Goal: Task Accomplishment & Management: Use online tool/utility

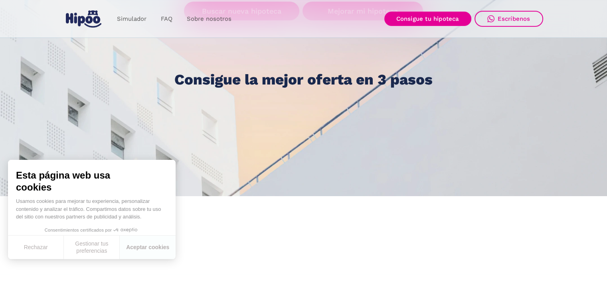
scroll to position [229, 0]
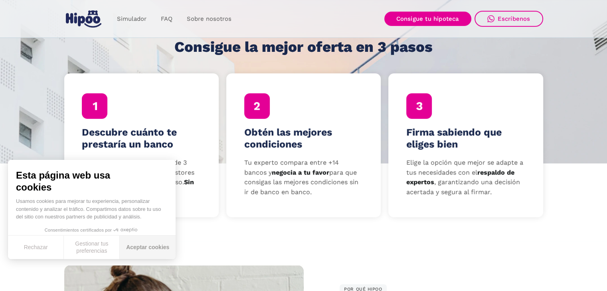
click at [137, 246] on button "Aceptar cookies" at bounding box center [148, 248] width 56 height 24
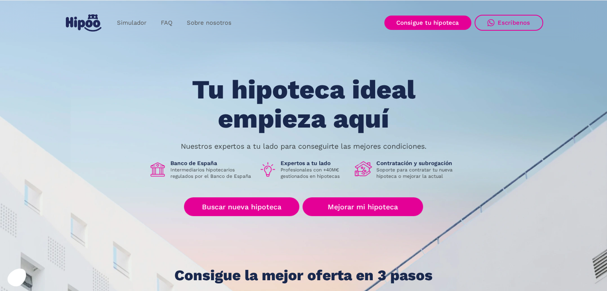
scroll to position [0, 0]
click at [130, 26] on link "Simulador" at bounding box center [132, 24] width 44 height 16
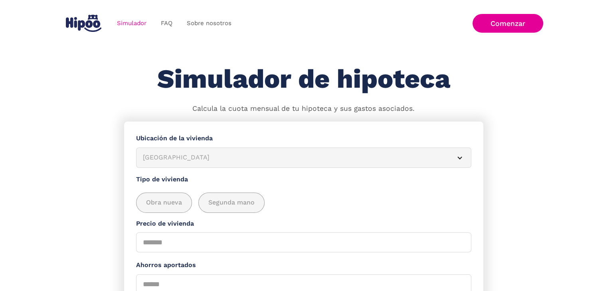
click at [216, 155] on div "Albacete" at bounding box center [294, 158] width 303 height 10
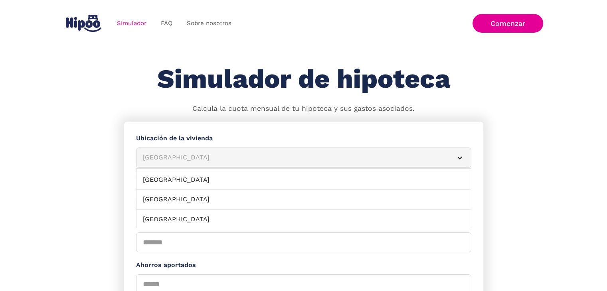
scroll to position [439, 0]
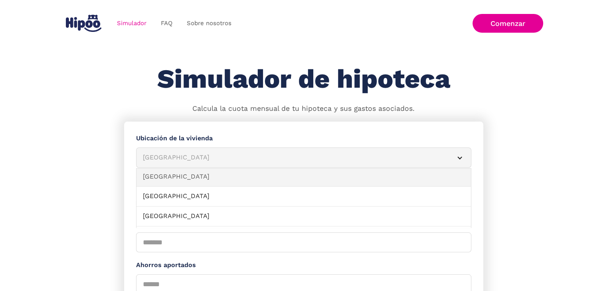
click at [180, 178] on link "La Coruña" at bounding box center [304, 177] width 335 height 20
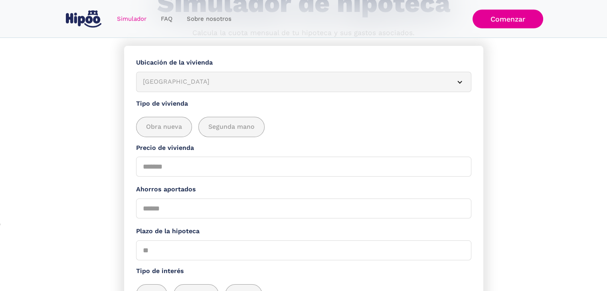
scroll to position [80, 0]
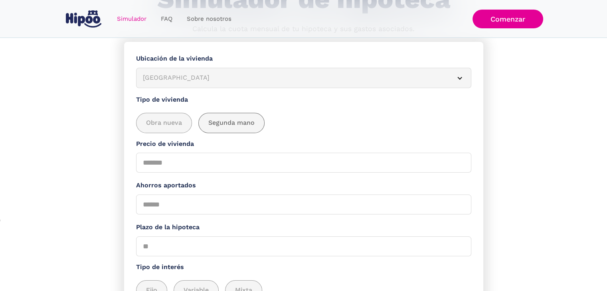
click at [224, 123] on span "Segunda mano" at bounding box center [231, 123] width 46 height 10
click at [185, 170] on input "Precio de vivienda" at bounding box center [303, 163] width 335 height 20
type input "*****"
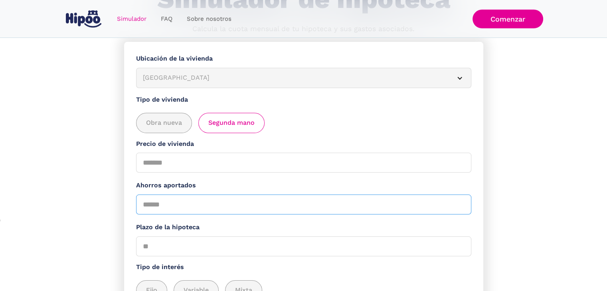
click at [187, 202] on input "Ahorros aportados" at bounding box center [303, 205] width 335 height 20
type input "****"
click at [113, 212] on section "**********" at bounding box center [303, 212] width 607 height 340
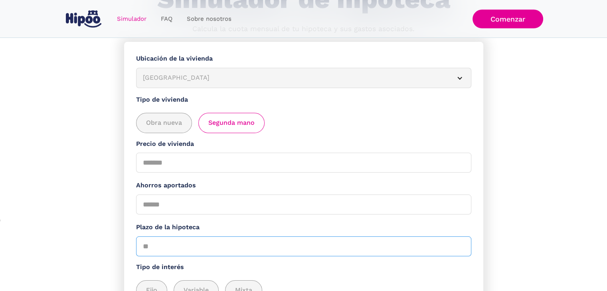
click at [163, 242] on input "Plazo de la hipoteca" at bounding box center [303, 247] width 335 height 20
type input "**"
click at [116, 220] on section "**********" at bounding box center [303, 212] width 607 height 340
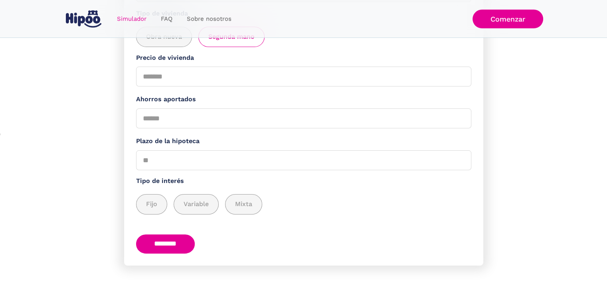
scroll to position [169, 0]
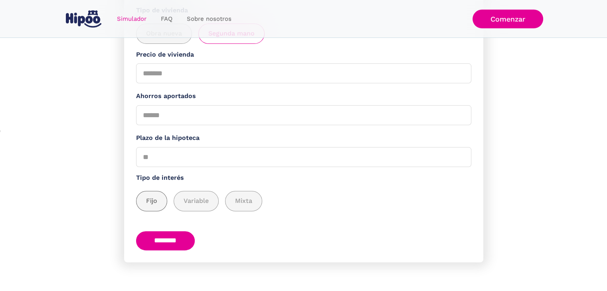
click at [146, 201] on span "Fijo" at bounding box center [151, 201] width 11 height 10
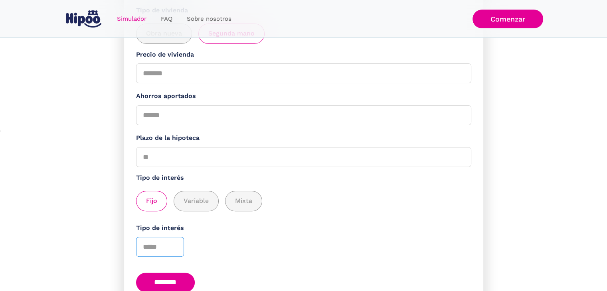
click at [173, 244] on input "*" at bounding box center [160, 247] width 48 height 20
click at [175, 251] on input "*" at bounding box center [160, 247] width 48 height 20
click at [175, 248] on input "*" at bounding box center [160, 247] width 48 height 20
type input "*"
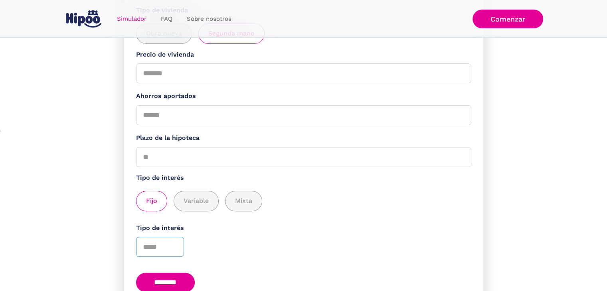
click at [174, 243] on input "*" at bounding box center [160, 247] width 48 height 20
click at [217, 264] on form "**********" at bounding box center [303, 128] width 359 height 352
click at [192, 278] on input "********" at bounding box center [165, 283] width 59 height 20
click at [175, 133] on label "Plazo de la hipoteca" at bounding box center [303, 138] width 335 height 10
click at [175, 147] on input "**" at bounding box center [303, 157] width 335 height 20
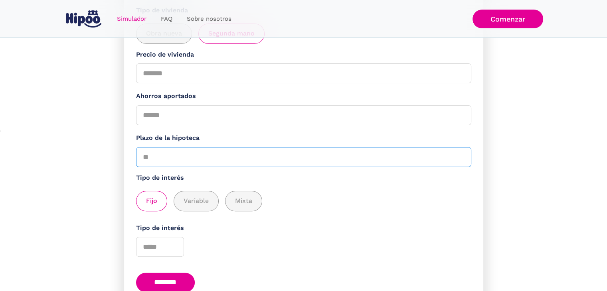
click at [172, 156] on input "**" at bounding box center [303, 157] width 335 height 20
click at [413, 176] on label "Tipo de interés" at bounding box center [303, 178] width 335 height 10
click at [338, 156] on input "**" at bounding box center [303, 157] width 335 height 20
click at [347, 179] on label "Tipo de interés" at bounding box center [303, 178] width 335 height 10
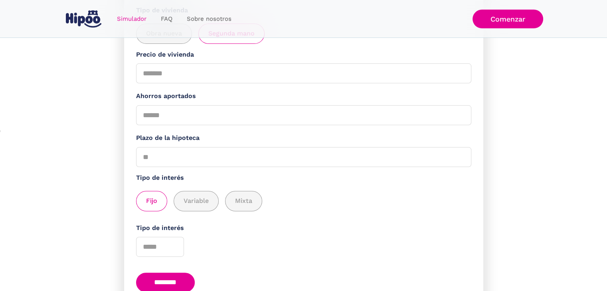
drag, startPoint x: 390, startPoint y: 192, endPoint x: 383, endPoint y: 188, distance: 7.5
click at [384, 189] on div "Fijo Variable Mixta" at bounding box center [303, 197] width 335 height 28
click at [252, 159] on input "**" at bounding box center [303, 157] width 335 height 20
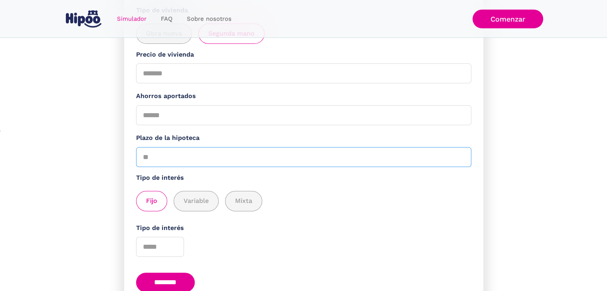
type input "*"
click at [332, 184] on div "Fijo Variable Mixta" at bounding box center [303, 197] width 335 height 28
click at [204, 154] on input "Plazo de la hipoteca" at bounding box center [303, 157] width 335 height 20
type input "**"
click at [292, 187] on div "Fijo Variable Mixta" at bounding box center [303, 197] width 335 height 28
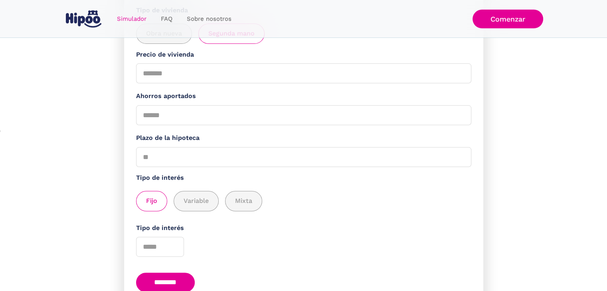
click at [181, 278] on input "********" at bounding box center [165, 283] width 59 height 20
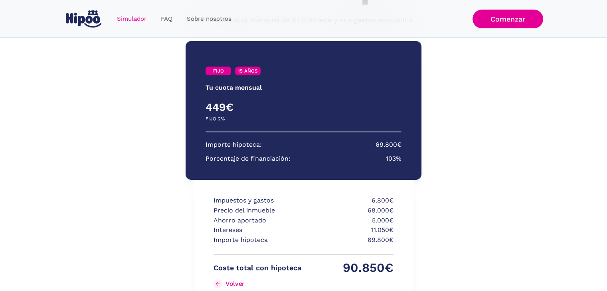
scroll to position [90, 0]
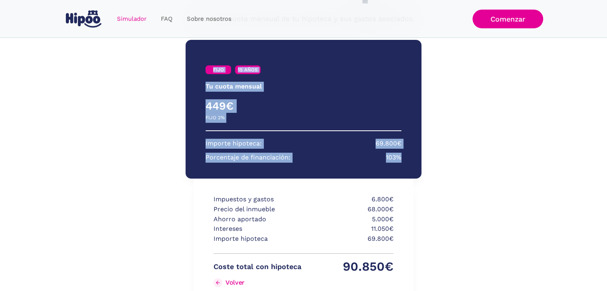
drag, startPoint x: 407, startPoint y: 158, endPoint x: 204, endPoint y: 67, distance: 223.0
click at [204, 67] on div "FIJO 15 AÑOS Tu cuota mensual PRIMEROS 3 AÑOS RESTO DE AÑOS 449€ 0€ FIJO 2% VAR…" at bounding box center [304, 109] width 236 height 139
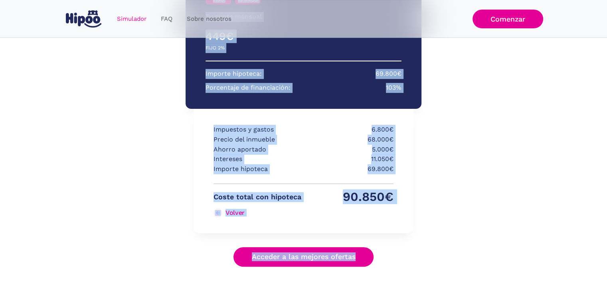
scroll to position [170, 0]
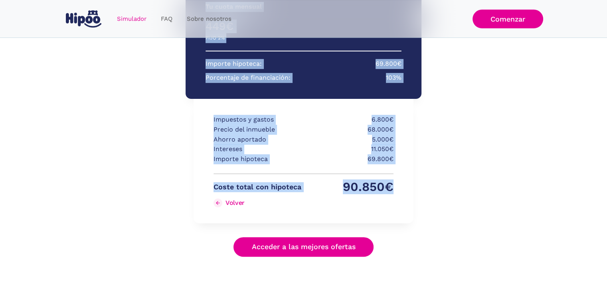
drag, startPoint x: 201, startPoint y: 66, endPoint x: 393, endPoint y: 204, distance: 236.4
click at [393, 204] on div "FIJO 15 AÑOS Tu cuota mensual PRIMEROS 3 AÑOS RESTO DE AÑOS 449€ 0€ FIJO 2% VAR…" at bounding box center [304, 108] width 236 height 313
click at [393, 204] on div "Impuestos y gastos 6.800€ Precio del inmueble 68.000€ Ahorro aportado 5.000€ In…" at bounding box center [304, 161] width 220 height 125
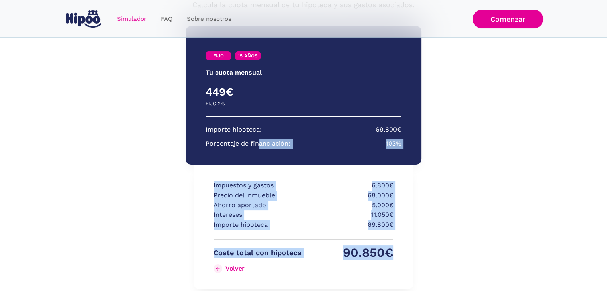
scroll to position [90, 0]
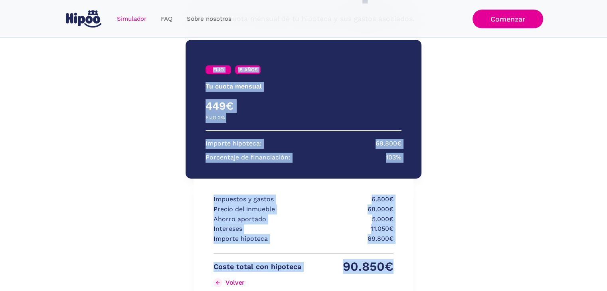
drag, startPoint x: 393, startPoint y: 189, endPoint x: 198, endPoint y: 67, distance: 230.2
click at [198, 67] on div "FIJO 15 AÑOS Tu cuota mensual PRIMEROS 3 AÑOS RESTO DE AÑOS 449€ 0€ FIJO 2% VAR…" at bounding box center [304, 188] width 236 height 313
click at [198, 67] on div "FIJO 15 AÑOS Tu cuota mensual PRIMEROS 3 AÑOS RESTO DE AÑOS 449€ 0€ FIJO 2% VAR…" at bounding box center [304, 109] width 236 height 139
drag, startPoint x: 198, startPoint y: 67, endPoint x: 390, endPoint y: 268, distance: 278.4
click at [390, 268] on div "FIJO 15 AÑOS Tu cuota mensual PRIMEROS 3 AÑOS RESTO DE AÑOS 449€ 0€ FIJO 2% VAR…" at bounding box center [304, 188] width 236 height 313
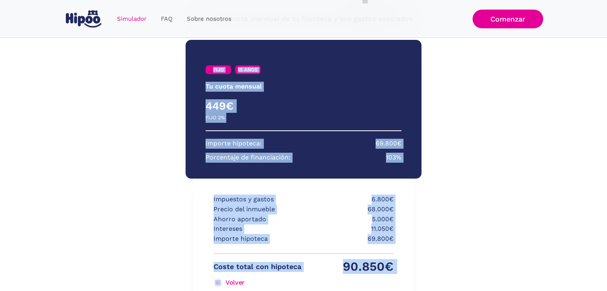
click at [390, 268] on p "90.850€" at bounding box center [350, 267] width 88 height 10
drag, startPoint x: 396, startPoint y: 267, endPoint x: 201, endPoint y: 67, distance: 279.2
click at [201, 67] on div "FIJO 15 AÑOS Tu cuota mensual PRIMEROS 3 AÑOS RESTO DE AÑOS 449€ 0€ FIJO 2% VAR…" at bounding box center [304, 188] width 236 height 313
click at [201, 67] on div "FIJO 15 AÑOS Tu cuota mensual PRIMEROS 3 AÑOS RESTO DE AÑOS 449€ 0€ FIJO 2% VAR…" at bounding box center [304, 109] width 236 height 139
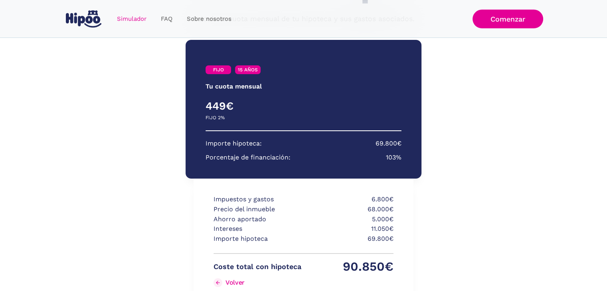
click at [380, 229] on p "11.050€" at bounding box center [350, 229] width 88 height 10
click at [230, 229] on p "Intereses" at bounding box center [258, 229] width 88 height 10
click at [217, 230] on p "Intereses" at bounding box center [258, 229] width 88 height 10
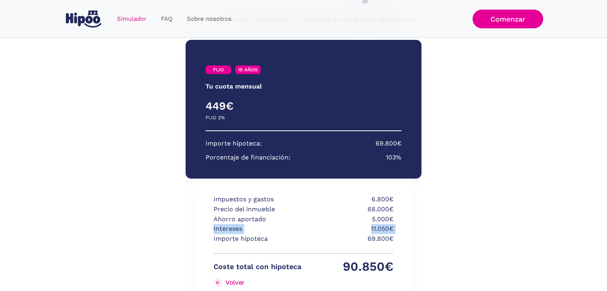
drag, startPoint x: 217, startPoint y: 230, endPoint x: 408, endPoint y: 227, distance: 191.2
click at [408, 227] on div "Impuestos y gastos 6.800€ Precio del inmueble 68.000€ Ahorro aportado 5.000€ In…" at bounding box center [304, 241] width 220 height 125
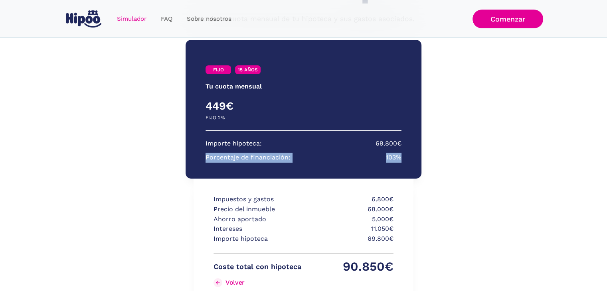
drag, startPoint x: 275, startPoint y: 160, endPoint x: 430, endPoint y: 155, distance: 154.2
click at [430, 155] on div "FIJO 15 AÑOS Tu cuota mensual PRIMEROS 3 AÑOS RESTO DE AÑOS 449€ 0€ FIJO 2% VAR…" at bounding box center [303, 188] width 359 height 313
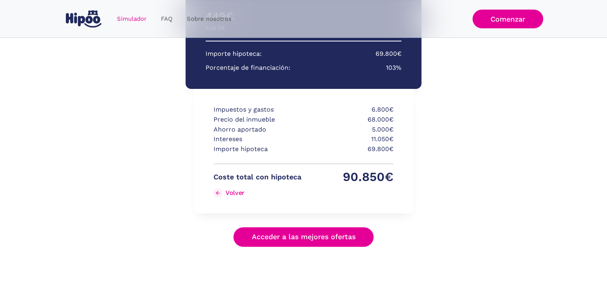
scroll to position [180, 0]
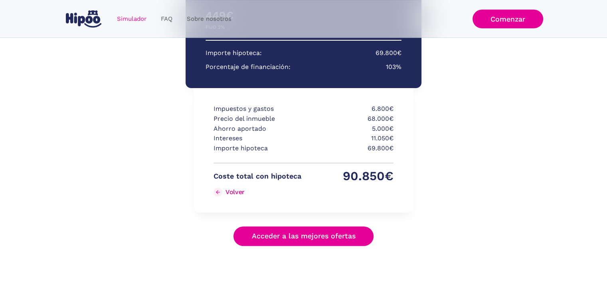
click at [317, 240] on link "Acceder a las mejores ofertas" at bounding box center [304, 237] width 141 height 20
